Goal: Task Accomplishment & Management: Use online tool/utility

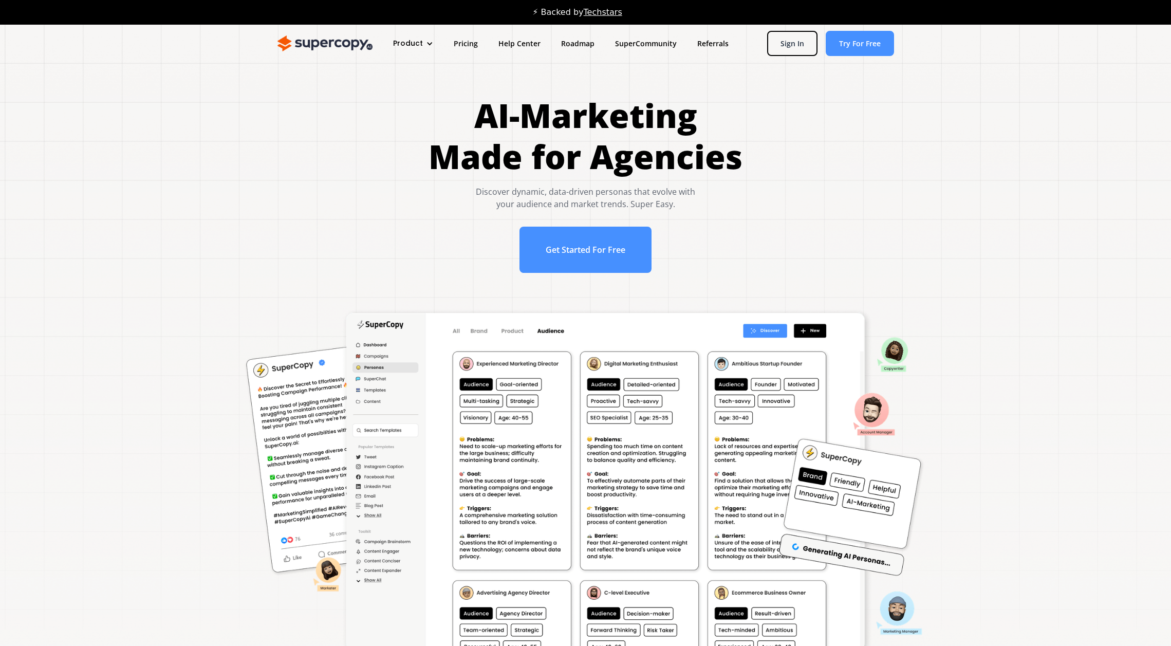
click at [771, 23] on div "⚡ Backed by Techstars" at bounding box center [585, 12] width 1171 height 25
click at [771, 36] on link "Sign In" at bounding box center [792, 43] width 50 height 25
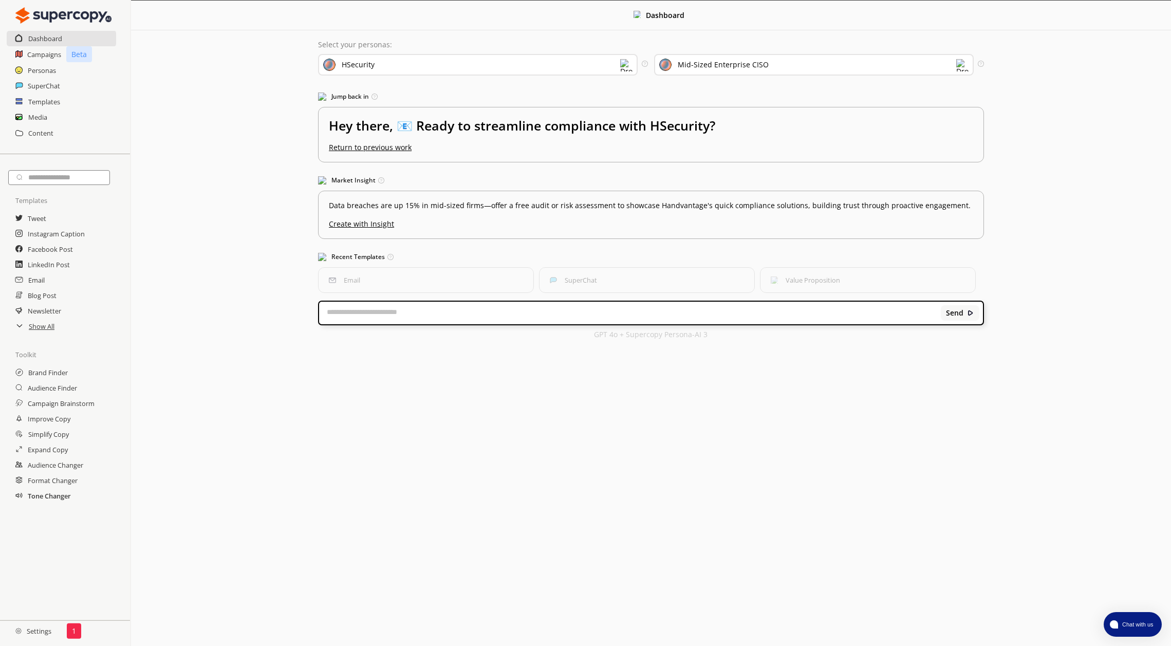
click at [44, 495] on h2 "Tone Changer" at bounding box center [49, 495] width 43 height 15
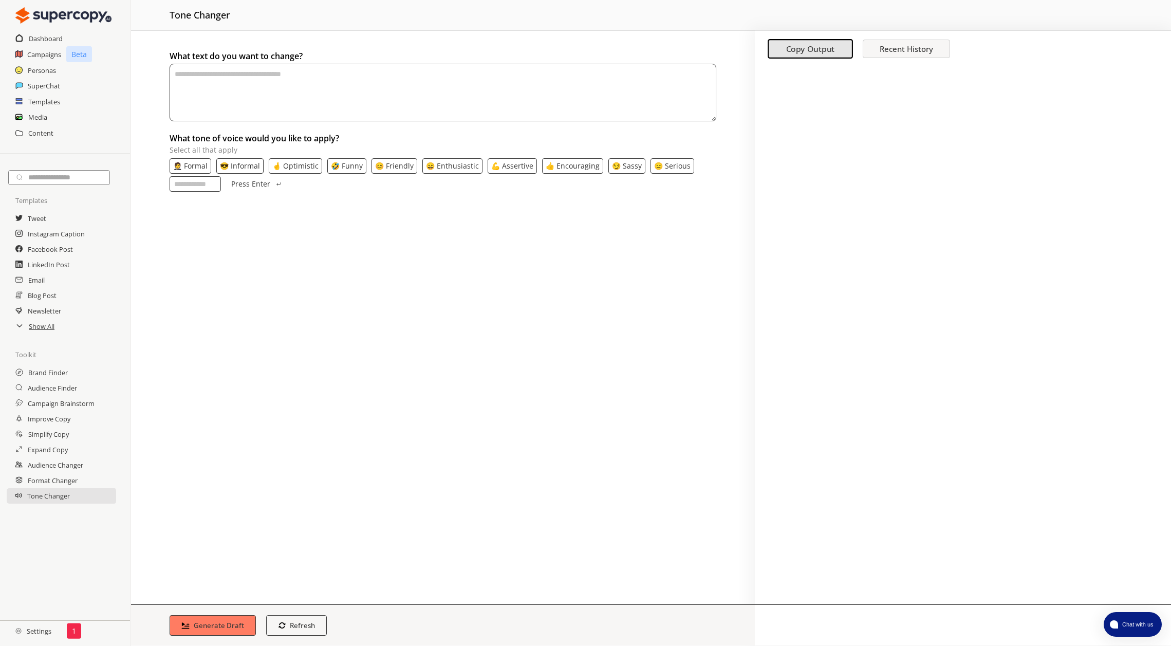
click at [46, 629] on h2 "Settings" at bounding box center [33, 631] width 67 height 21
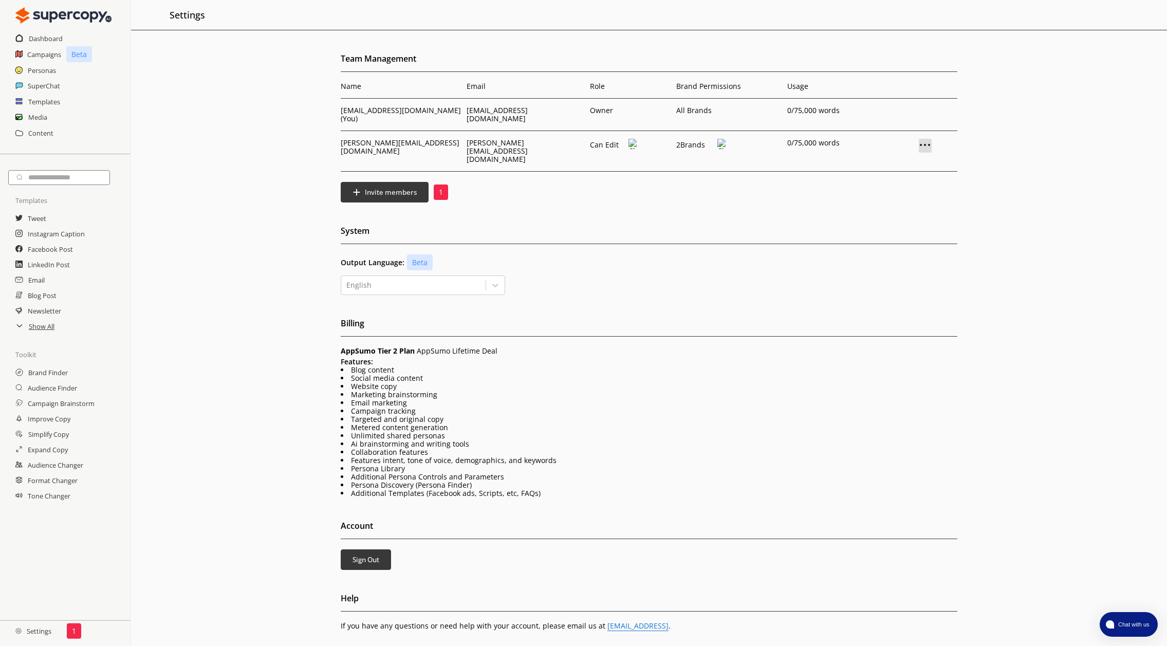
click at [925, 140] on img at bounding box center [925, 145] width 12 height 12
click at [920, 158] on p "Remove User" at bounding box center [924, 162] width 49 height 8
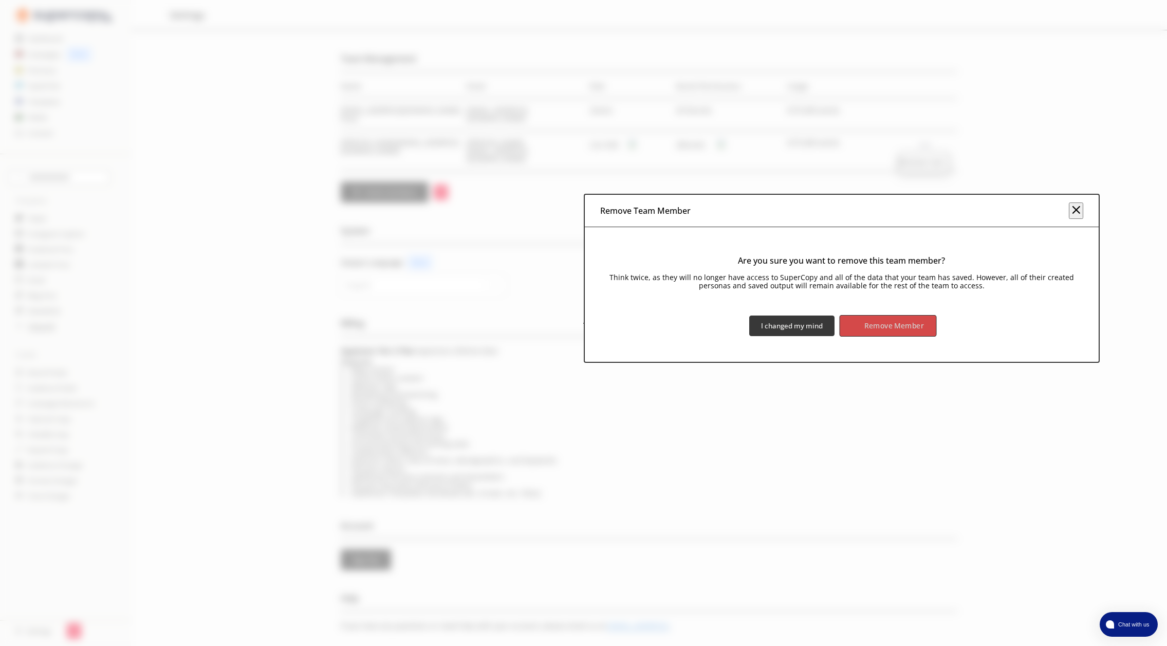
click at [894, 325] on b "Remove Member" at bounding box center [895, 326] width 60 height 10
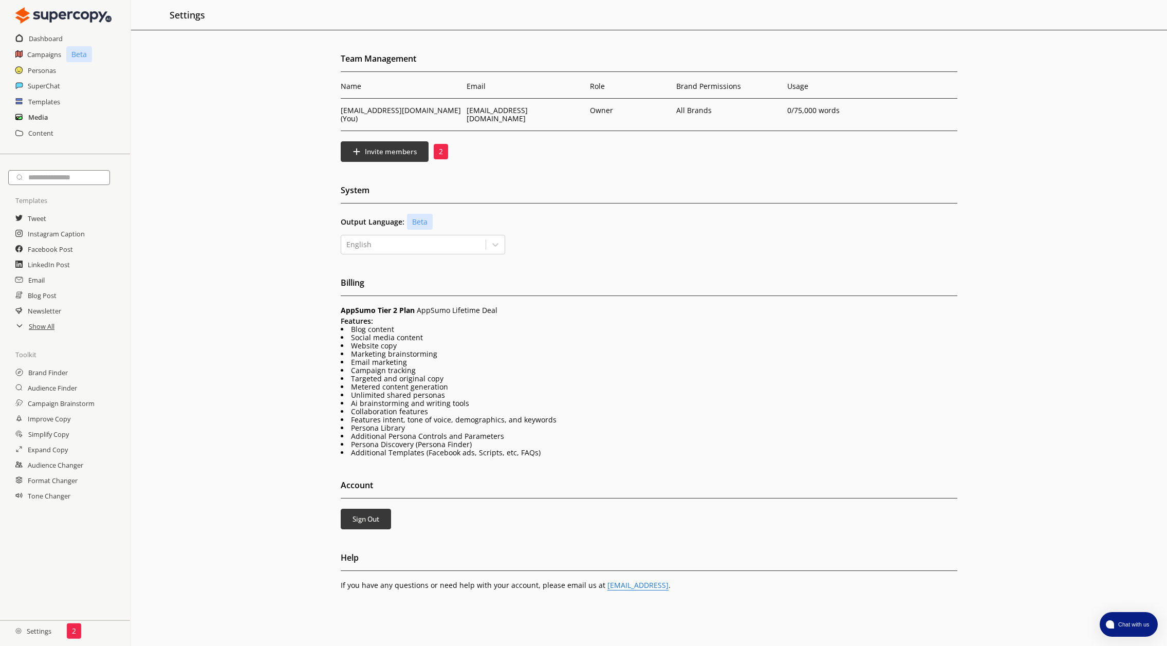
click at [36, 114] on h2 "Media" at bounding box center [38, 116] width 20 height 15
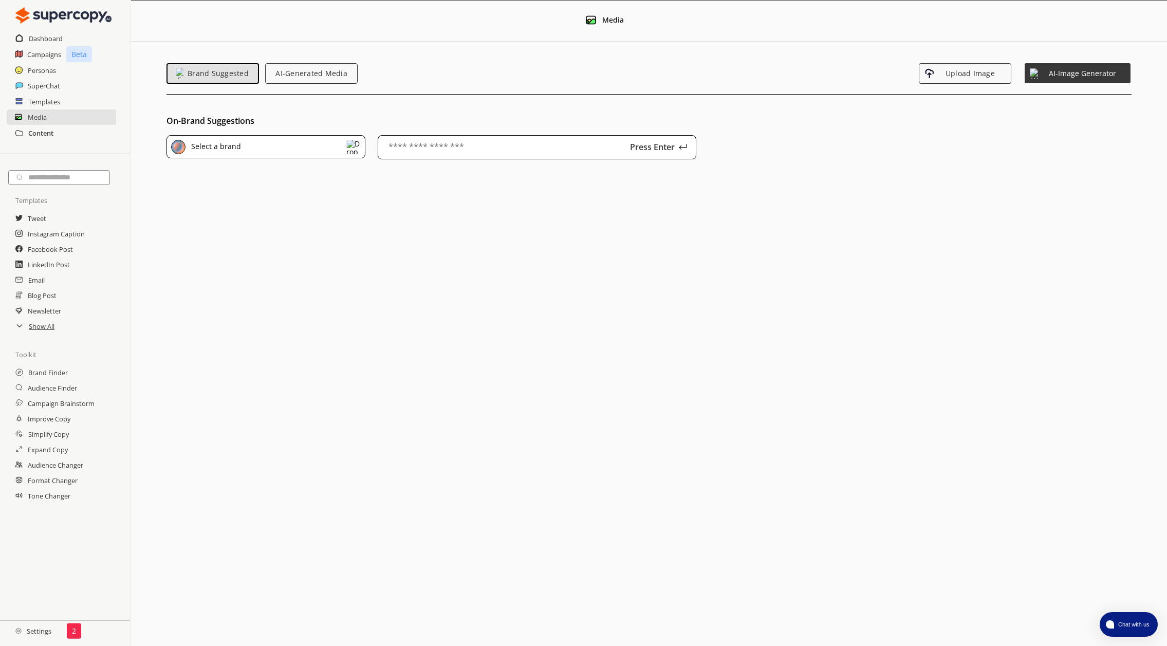
click at [45, 133] on h2 "Content" at bounding box center [40, 132] width 25 height 15
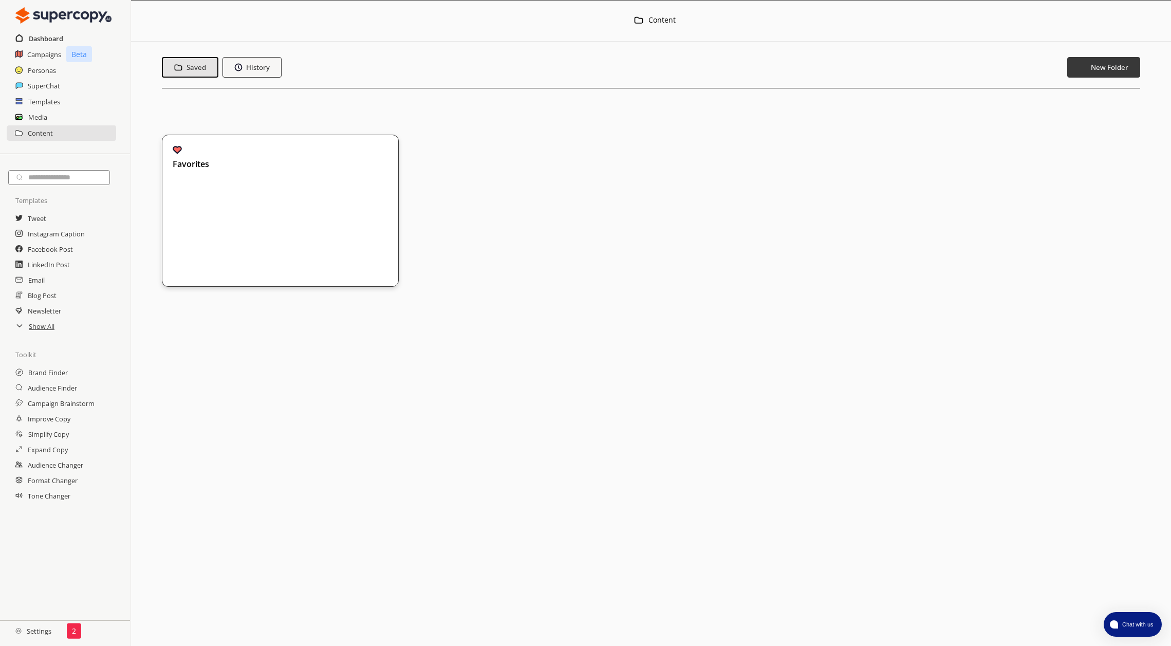
click at [53, 39] on h2 "Dashboard" at bounding box center [46, 38] width 34 height 15
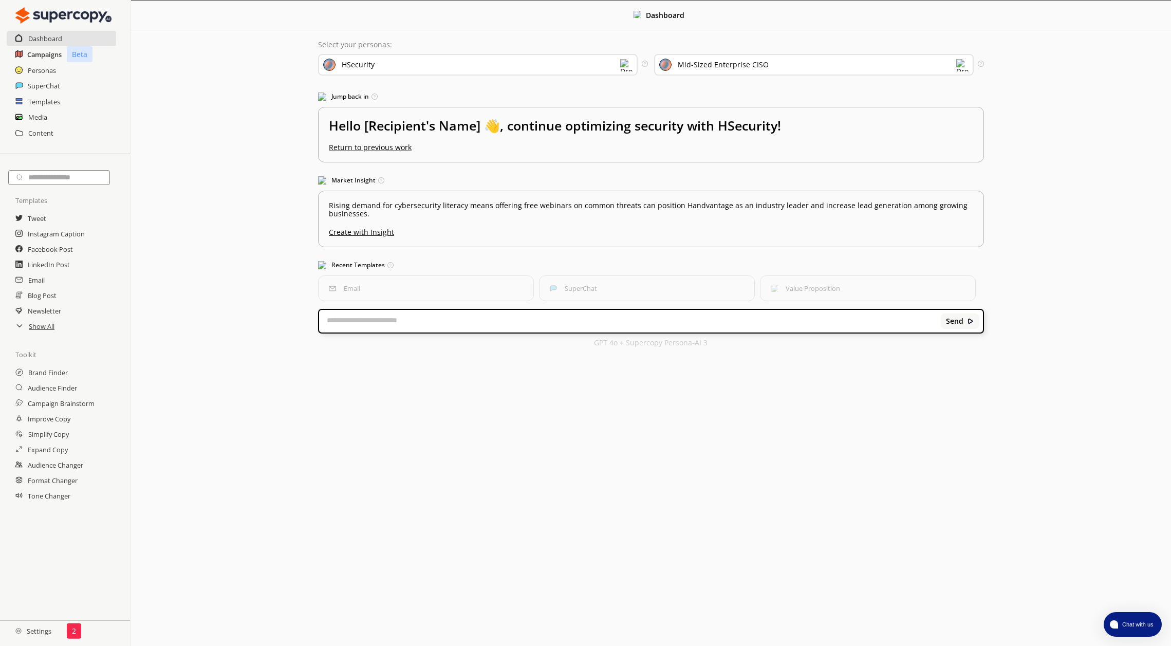
click at [49, 56] on h2 "Campaigns" at bounding box center [44, 54] width 34 height 15
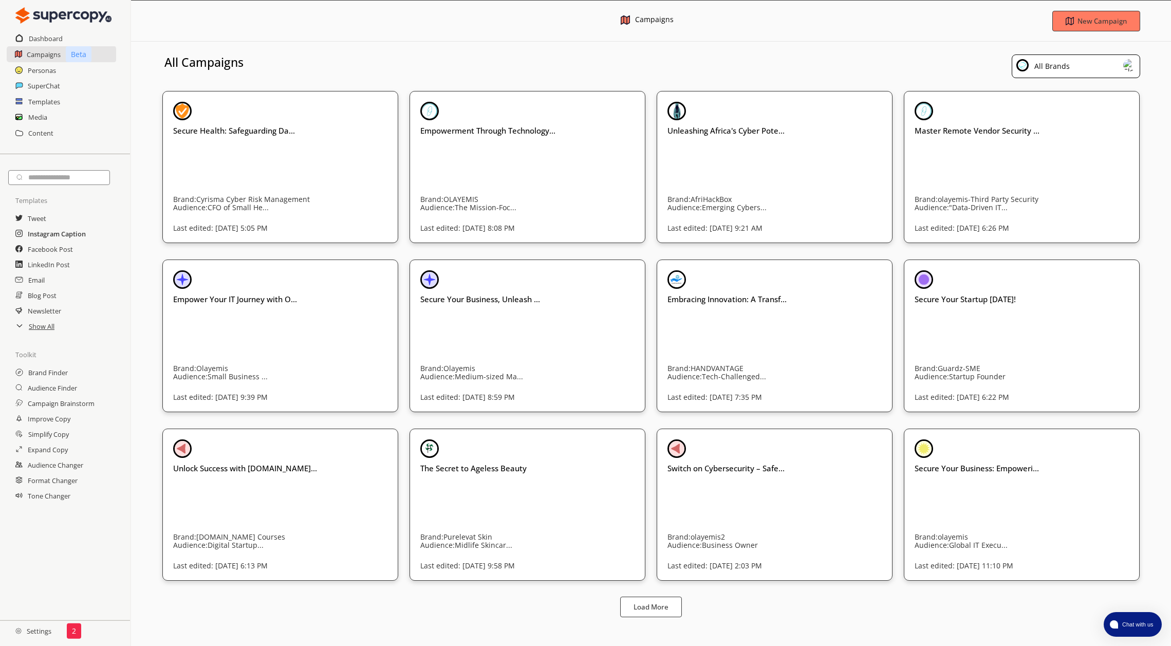
click at [61, 238] on h2 "Instagram Caption" at bounding box center [57, 233] width 58 height 15
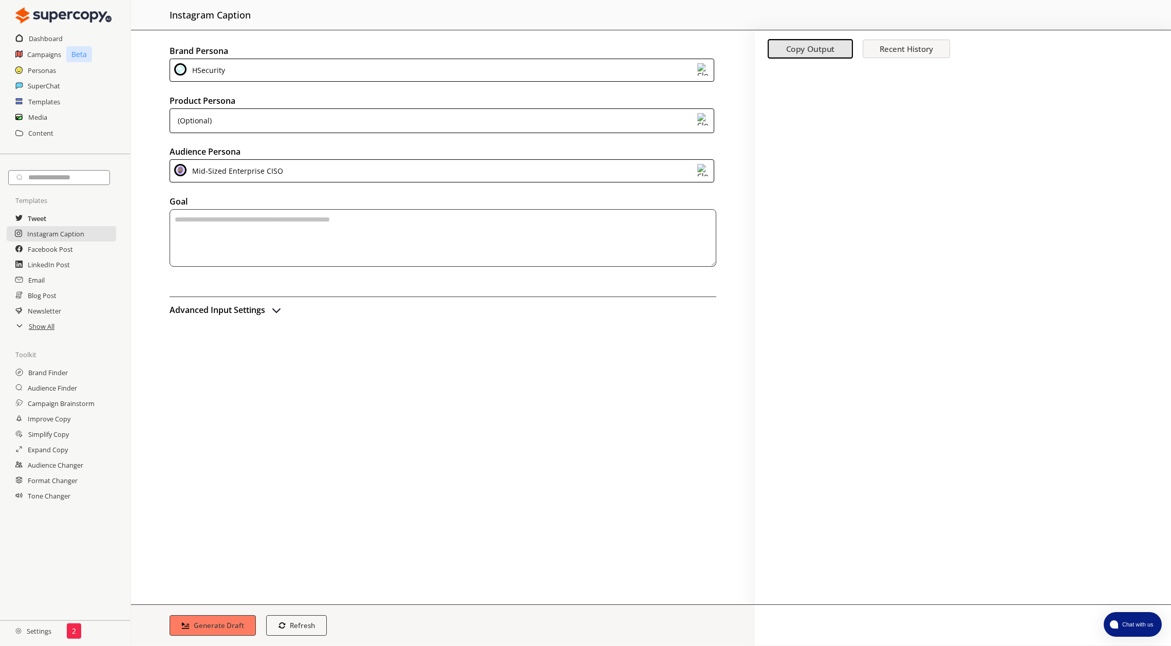
click at [45, 221] on h2 "Tweet" at bounding box center [37, 218] width 18 height 15
click at [44, 286] on h2 "Email" at bounding box center [36, 279] width 17 height 15
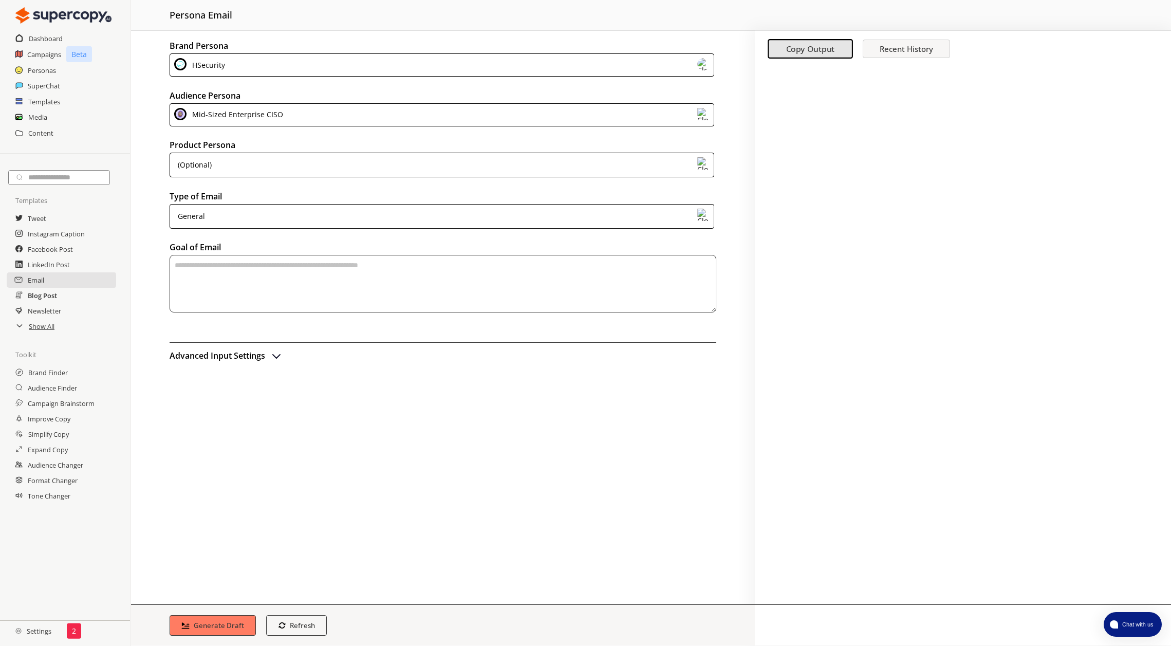
click at [46, 298] on h2 "Blog Post" at bounding box center [42, 295] width 29 height 15
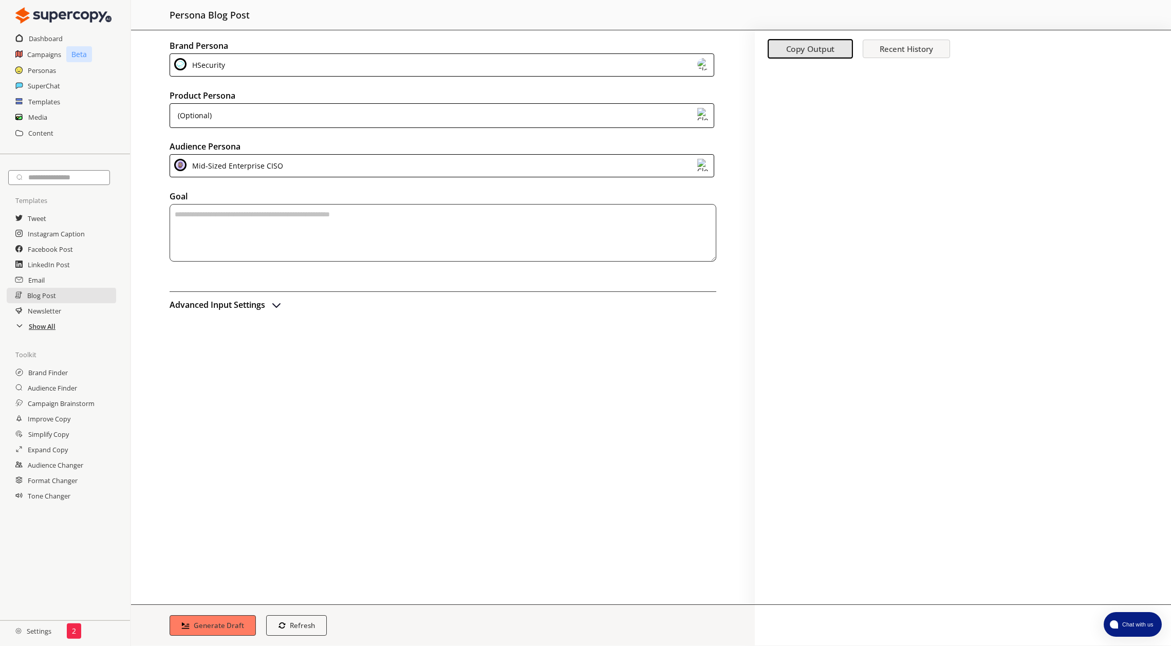
click at [51, 330] on h2 "Show All" at bounding box center [42, 326] width 27 height 15
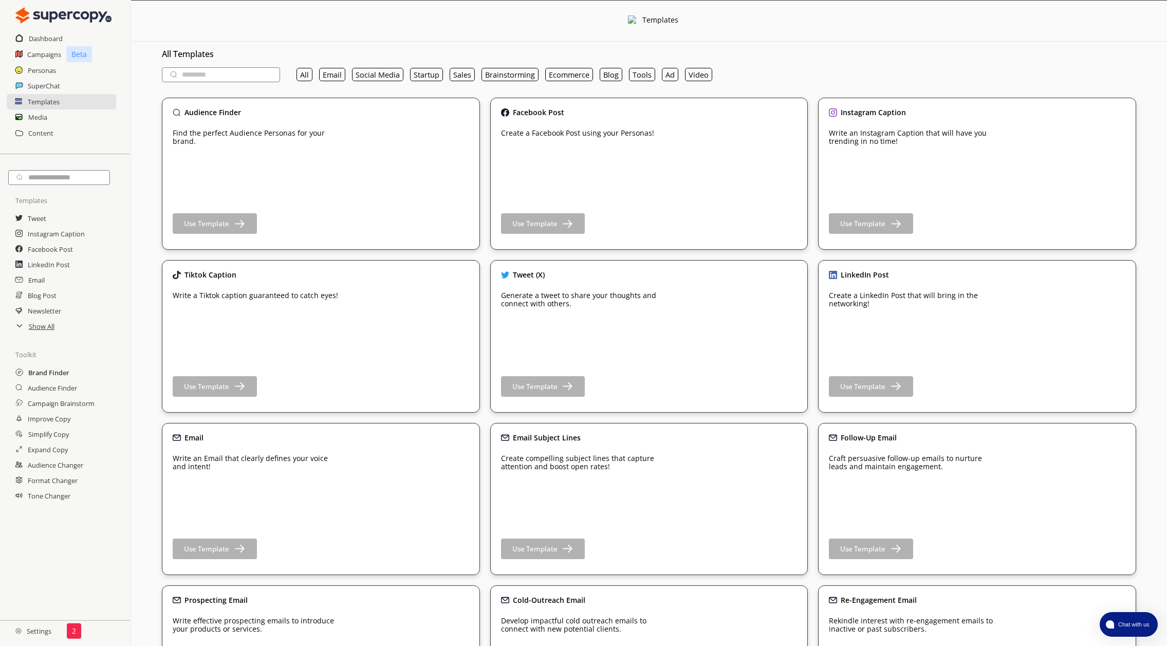
click at [47, 370] on h2 "Brand Finder" at bounding box center [48, 372] width 41 height 15
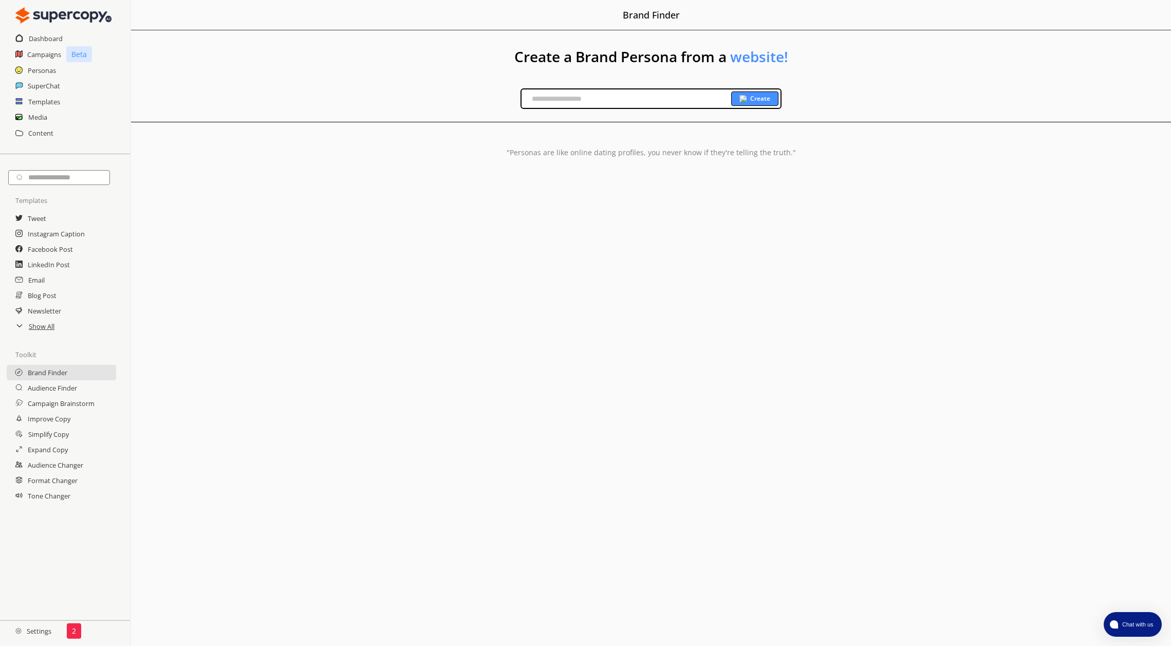
click at [622, 103] on input "text" at bounding box center [626, 98] width 210 height 15
click at [1129, 618] on button "Chat with us" at bounding box center [1132, 624] width 58 height 25
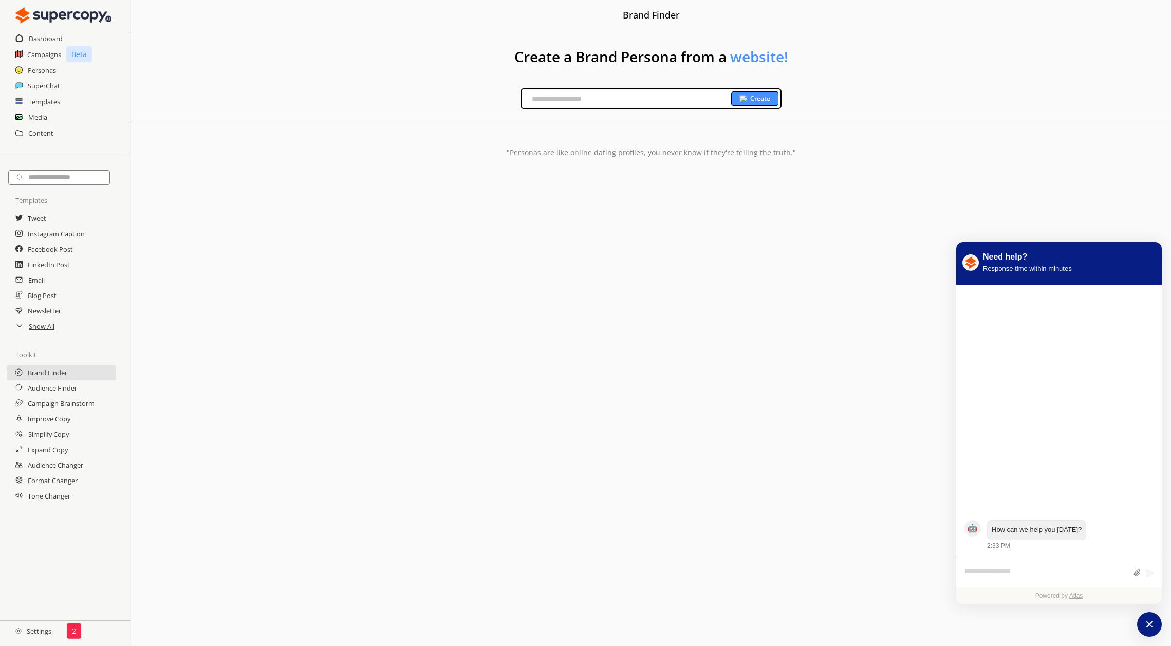
click at [831, 393] on div "Menu Brand Finder Create a Brand Persona from a website! Create "Personas are l…" at bounding box center [651, 323] width 1040 height 646
